Goal: Task Accomplishment & Management: Manage account settings

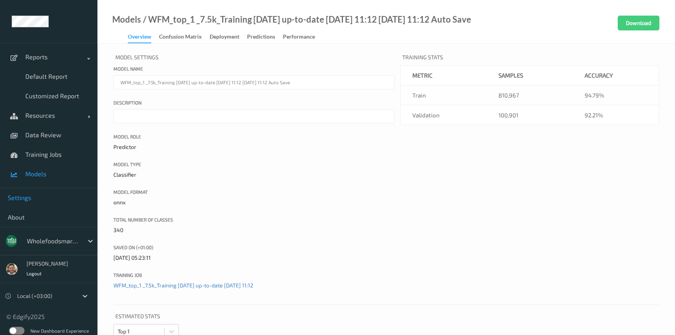
scroll to position [7457, 0]
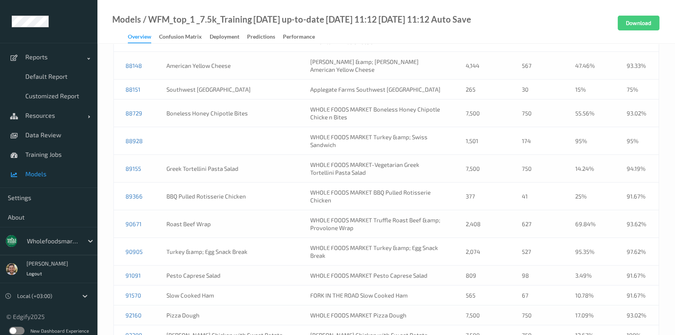
click at [56, 240] on div at bounding box center [53, 240] width 53 height 9
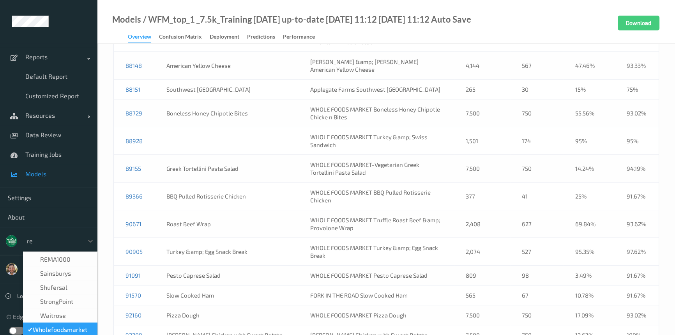
scroll to position [0, 0]
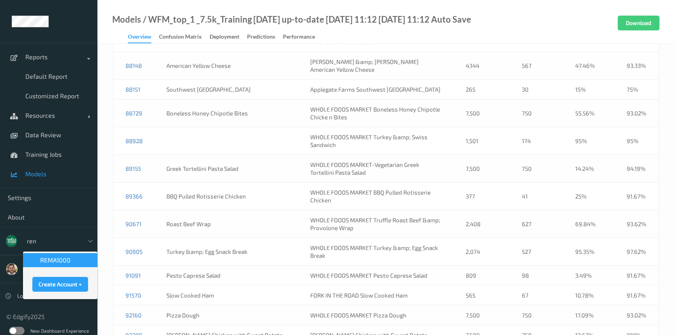
type input "rema"
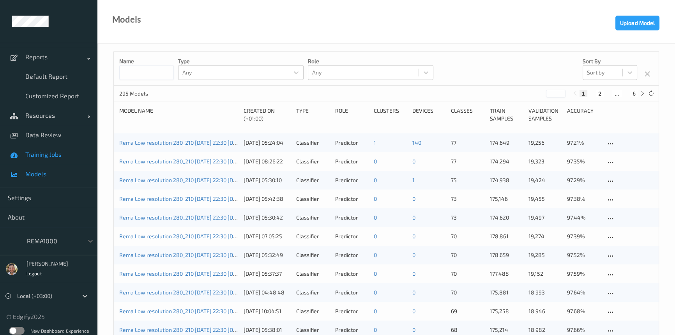
click at [66, 153] on span "Training Jobs" at bounding box center [57, 154] width 64 height 8
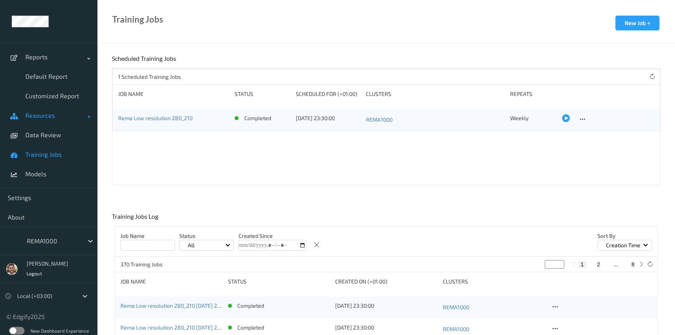
click at [64, 112] on span "Resources" at bounding box center [56, 115] width 62 height 8
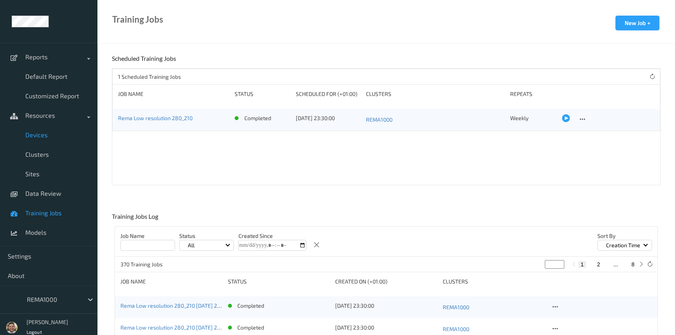
click at [52, 136] on span "Devices" at bounding box center [57, 135] width 64 height 8
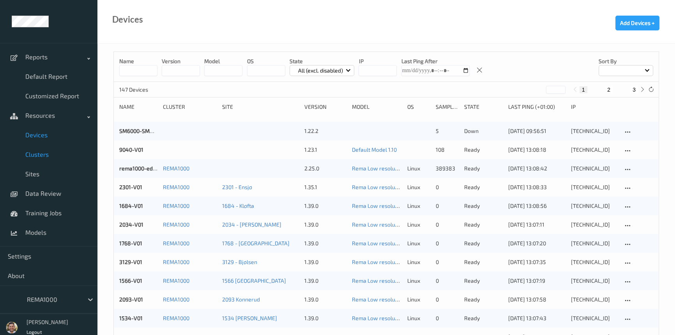
click at [41, 151] on span "Clusters" at bounding box center [57, 154] width 64 height 8
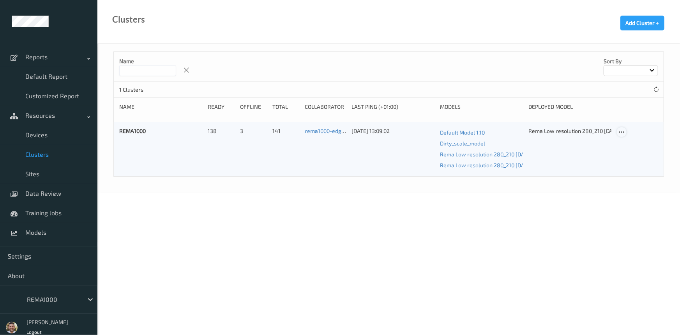
click at [621, 131] on icon at bounding box center [621, 132] width 7 height 7
click at [629, 141] on link "Edit Cluster" at bounding box center [641, 145] width 48 height 14
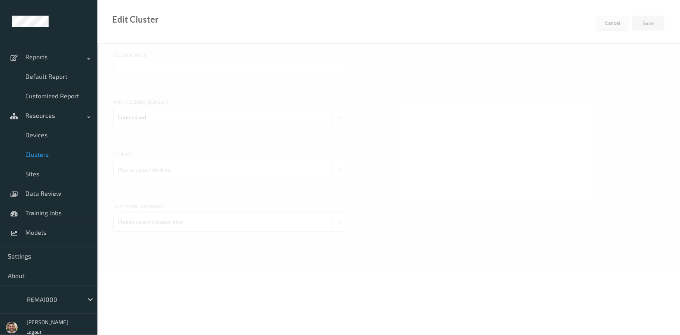
type input "REMA1000"
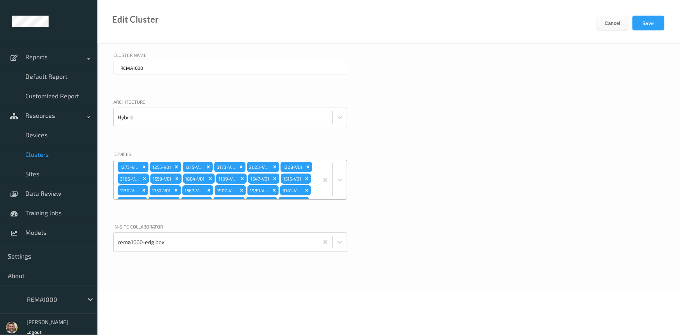
click at [299, 170] on div "1273-V01 1255-V01 1215-V01 3173-V01 2023-V01 1208-V01 3166-V01 1559-V01 1804-V0…" at bounding box center [216, 179] width 204 height 39
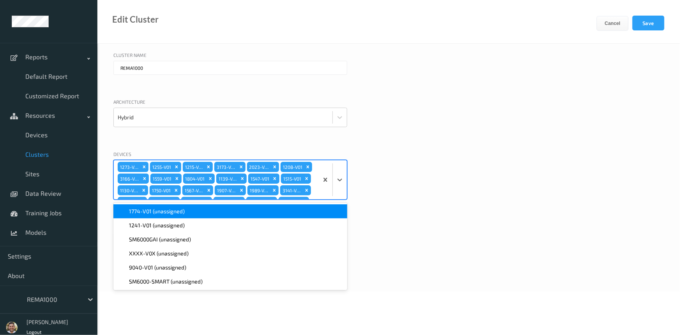
scroll to position [295, 0]
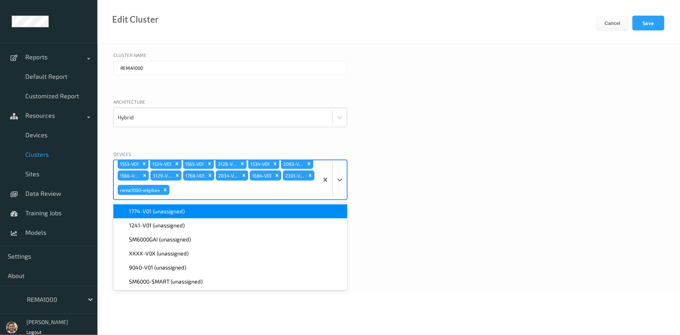
click at [161, 212] on span "1774-V01 (unassigned)" at bounding box center [157, 211] width 56 height 8
click at [162, 211] on span "1241-V01 (unassigned)" at bounding box center [157, 211] width 56 height 8
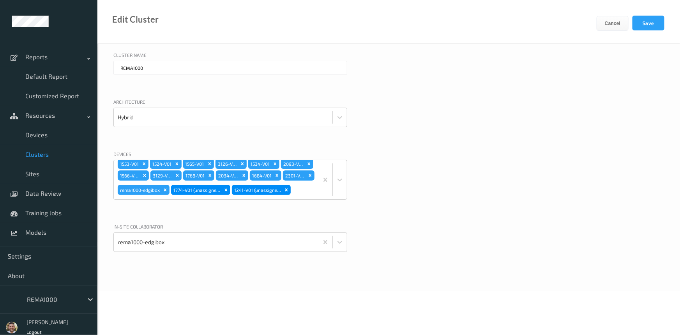
click at [516, 167] on div "Devices 1273-V01 1255-V01 1215-V01 3173-V01 2023-V01 1208-V01 3166-V01 1559-V01…" at bounding box center [388, 184] width 550 height 69
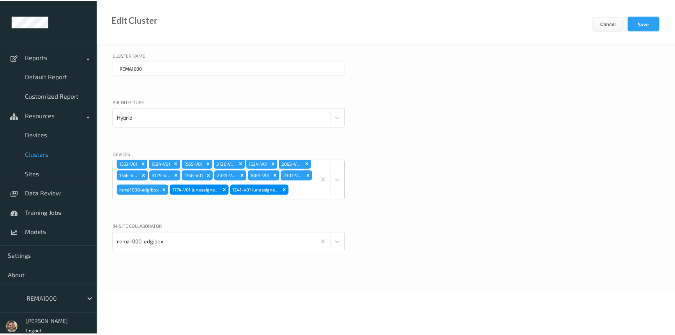
scroll to position [306, 0]
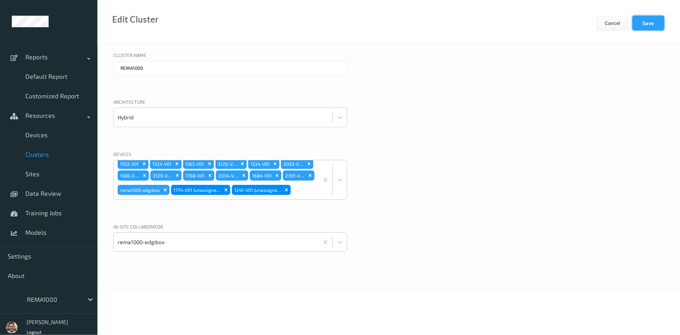
click at [648, 23] on button "Save" at bounding box center [648, 23] width 32 height 15
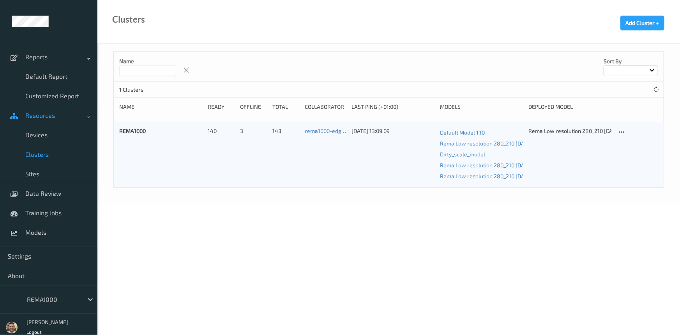
click at [65, 113] on span "Resources" at bounding box center [56, 115] width 62 height 8
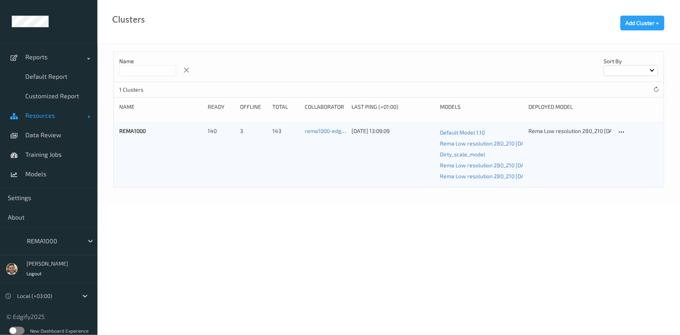
click at [67, 119] on span "Resources" at bounding box center [56, 115] width 62 height 8
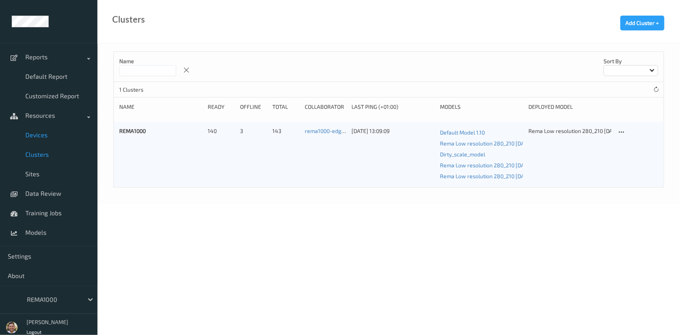
click at [49, 135] on span "Devices" at bounding box center [57, 135] width 64 height 8
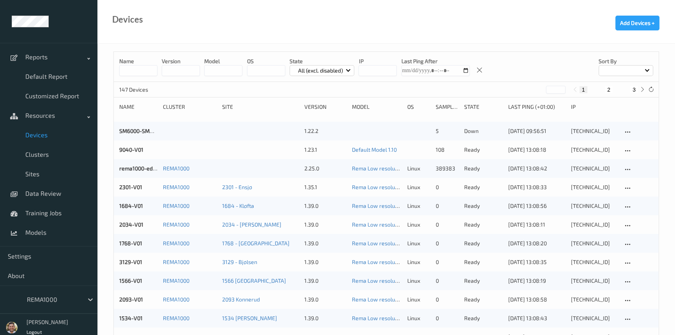
click at [139, 70] on input at bounding box center [138, 70] width 38 height 11
click at [635, 88] on button "3" at bounding box center [634, 89] width 8 height 7
type input "*"
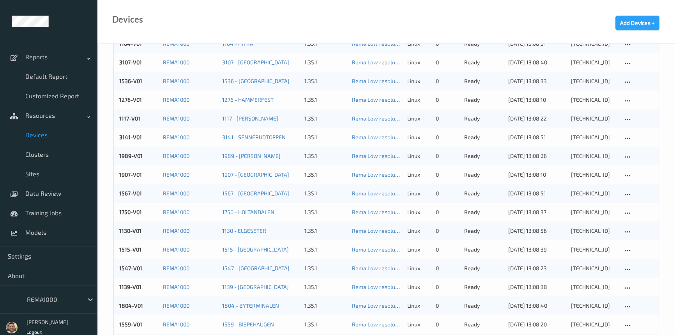
scroll to position [682, 0]
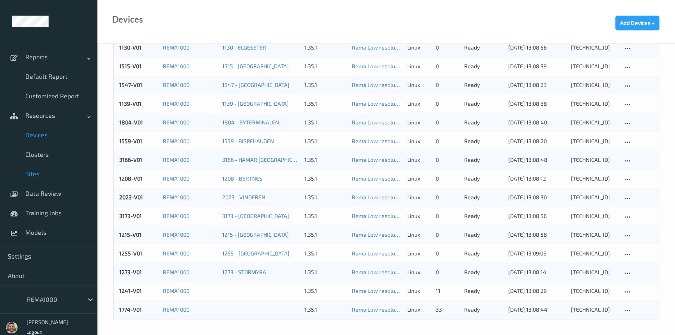
click at [43, 172] on span "Sites" at bounding box center [57, 174] width 64 height 8
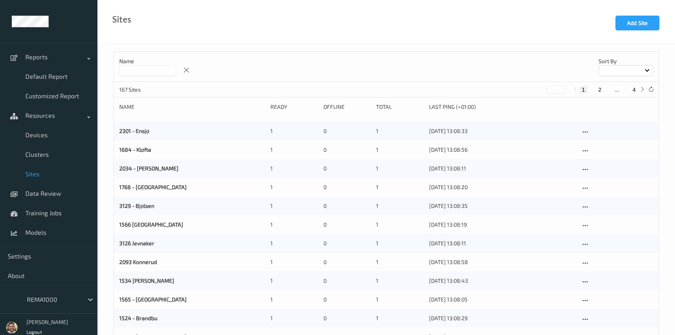
click at [135, 72] on input at bounding box center [147, 70] width 57 height 11
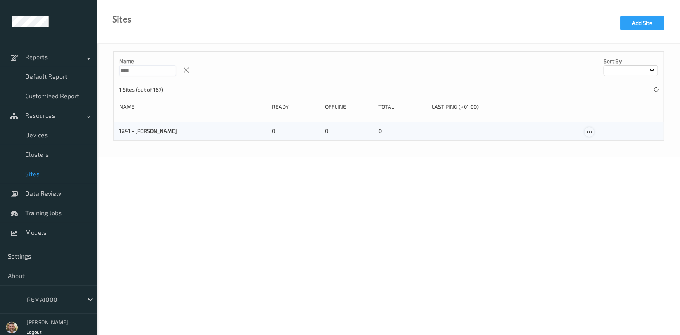
type input "****"
click at [588, 131] on icon at bounding box center [589, 132] width 7 height 7
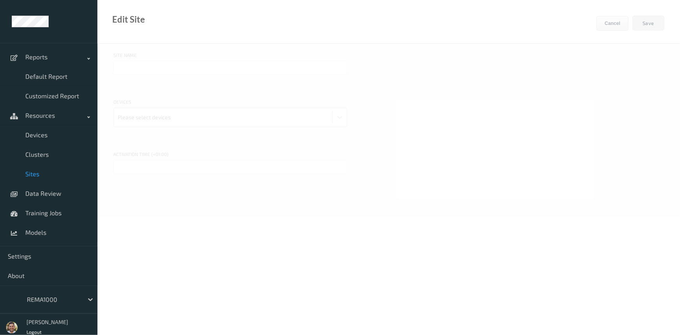
type input "1241 - [PERSON_NAME]"
click at [186, 119] on div at bounding box center [223, 117] width 211 height 16
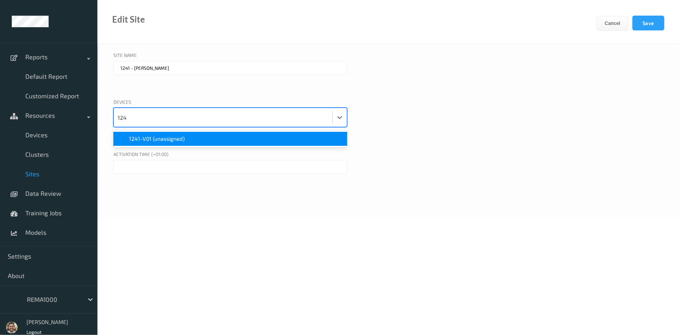
type input "1241"
click at [196, 139] on div "1241-V01 (unassigned)" at bounding box center [230, 139] width 224 height 8
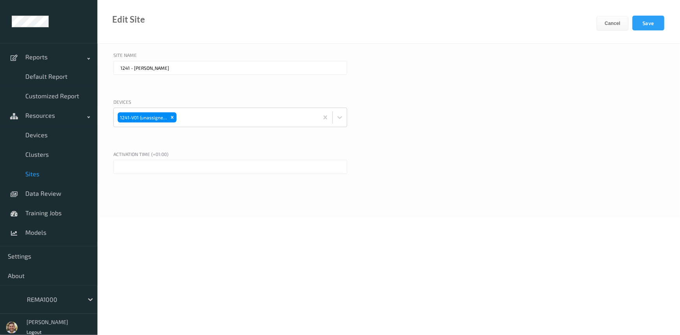
drag, startPoint x: 605, startPoint y: 139, endPoint x: 505, endPoint y: 150, distance: 101.0
click at [606, 139] on div "Devices 1241-V01 (unassigned)" at bounding box center [388, 122] width 550 height 48
click at [162, 168] on input "text" at bounding box center [230, 167] width 234 height 14
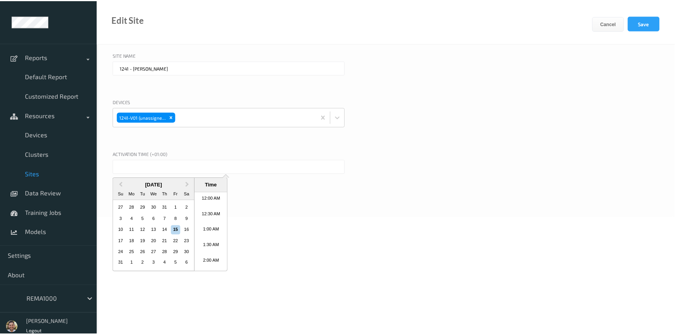
scroll to position [435, 0]
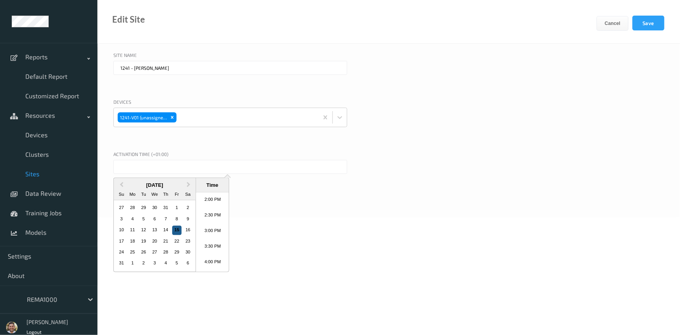
click at [173, 229] on div "15" at bounding box center [176, 229] width 9 height 9
type input "[DATE] 12:00 AM"
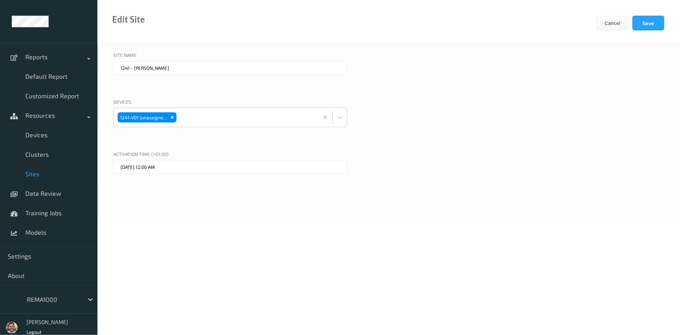
click at [506, 190] on div "Selected date: [DATE] 12:00 AM [DATE] 12:00 AM" at bounding box center [388, 178] width 550 height 37
click at [644, 18] on button "Save" at bounding box center [648, 23] width 32 height 15
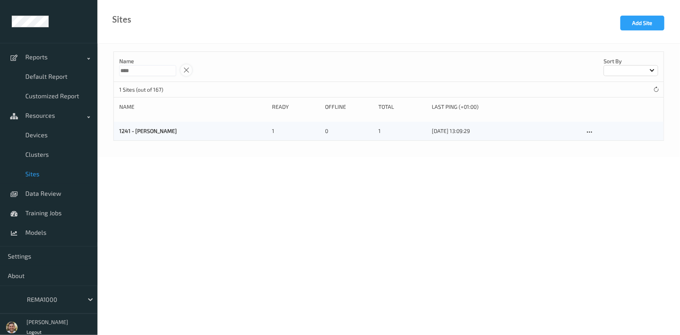
click at [190, 67] on icon at bounding box center [186, 70] width 7 height 7
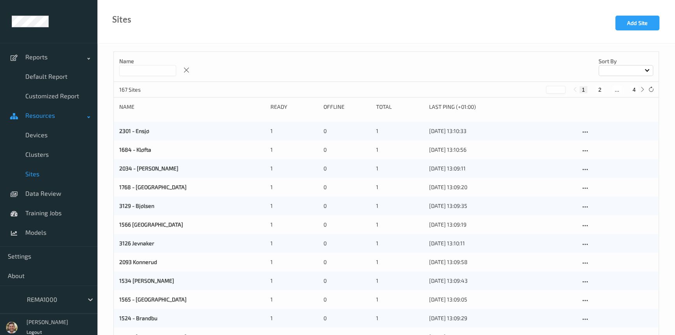
click at [57, 122] on link "Resources" at bounding box center [48, 115] width 97 height 19
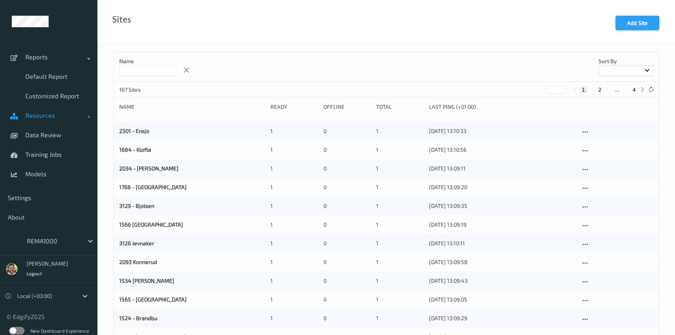
click at [60, 119] on span "Resources" at bounding box center [56, 115] width 62 height 8
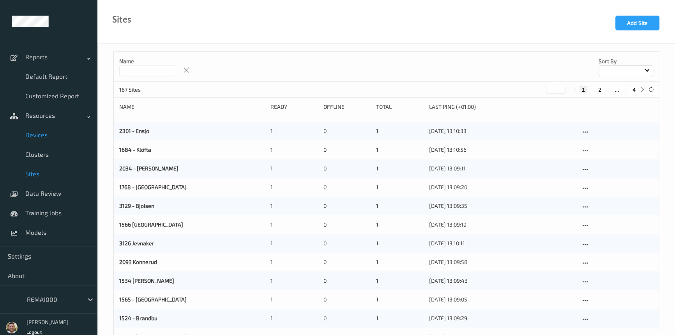
click at [48, 130] on link "Devices" at bounding box center [48, 134] width 97 height 19
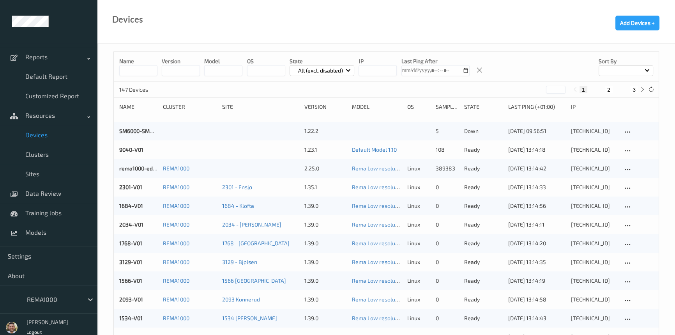
click at [635, 89] on button "3" at bounding box center [634, 89] width 8 height 7
type input "*"
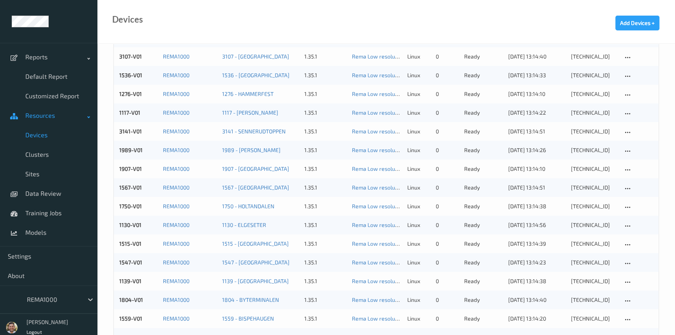
scroll to position [363, 0]
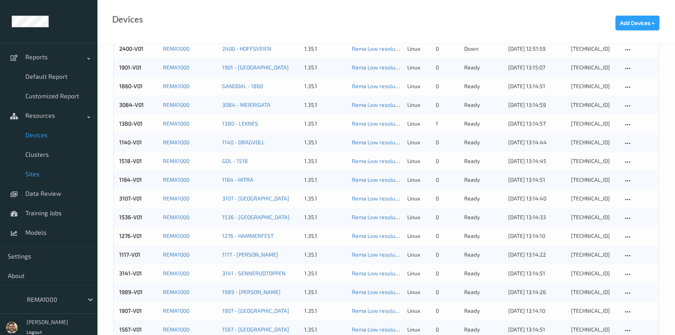
click at [46, 169] on link "Sites" at bounding box center [48, 173] width 97 height 19
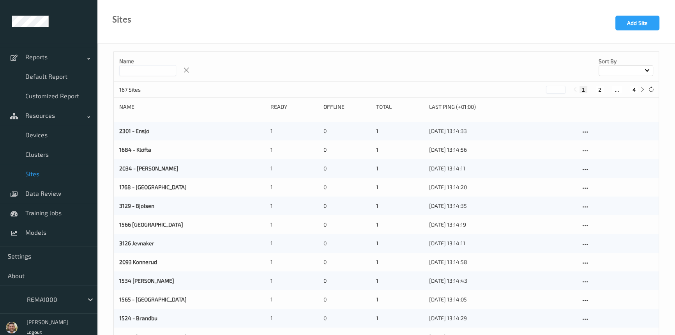
click at [142, 66] on input at bounding box center [147, 70] width 57 height 11
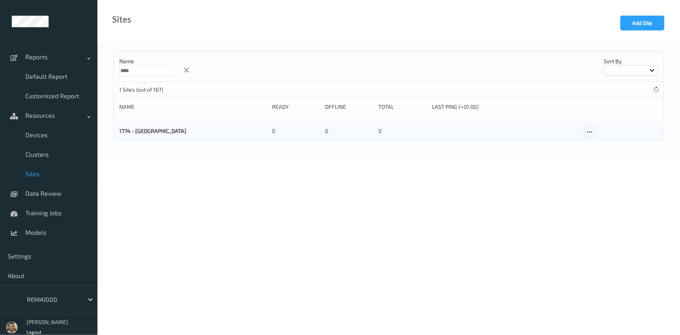
type input "****"
click at [588, 130] on icon at bounding box center [589, 132] width 7 height 7
click at [620, 139] on link "Edit Site" at bounding box center [605, 145] width 41 height 14
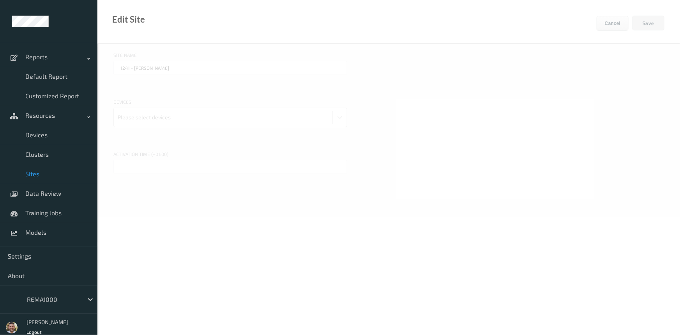
type input "1774 - [GEOGRAPHIC_DATA]"
click at [193, 118] on div at bounding box center [223, 117] width 211 height 16
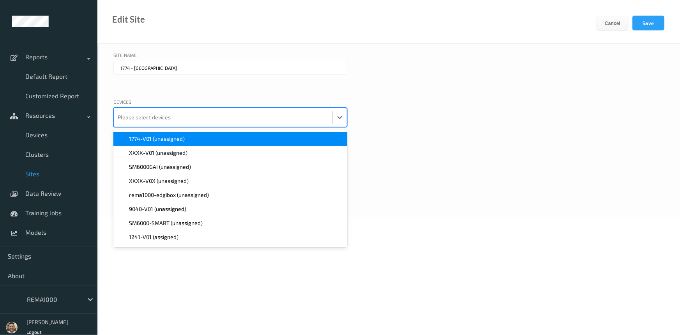
click at [165, 140] on span "1774-V01 (unassigned)" at bounding box center [157, 139] width 56 height 8
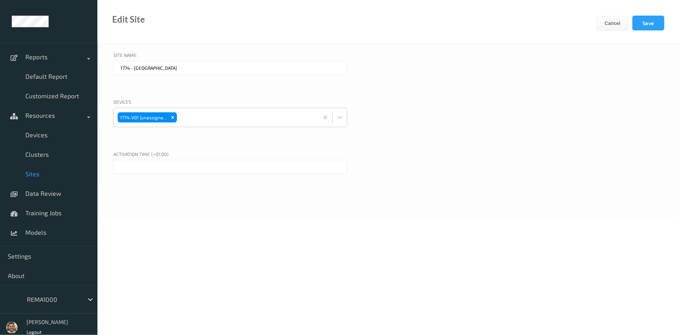
click at [507, 117] on div "Devices 1774-V01 (unassigned)" at bounding box center [388, 122] width 550 height 48
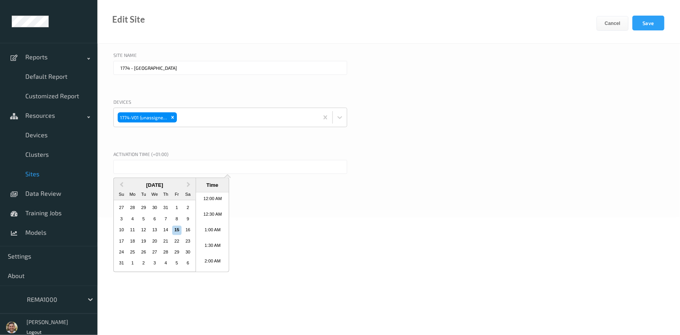
click at [185, 170] on input "text" at bounding box center [230, 167] width 234 height 14
click at [181, 232] on div "10 11 12 13 14 15 16" at bounding box center [154, 229] width 77 height 11
click at [179, 232] on div "15" at bounding box center [176, 229] width 9 height 9
type input "[DATE] 12:00 AM"
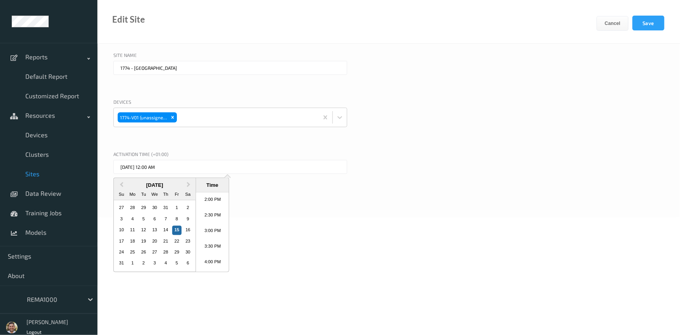
click at [517, 155] on div "Activation time (+01:00)" at bounding box center [388, 154] width 550 height 9
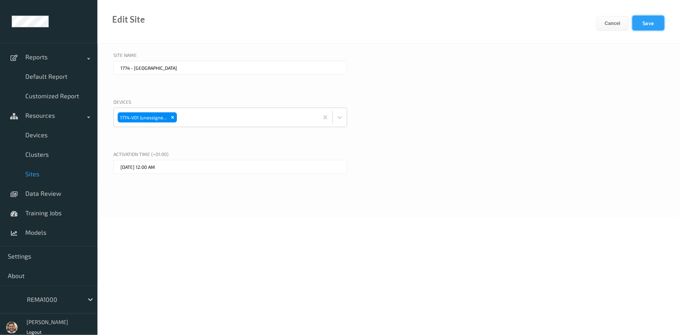
click at [644, 21] on button "Save" at bounding box center [648, 23] width 32 height 15
